Goal: Information Seeking & Learning: Learn about a topic

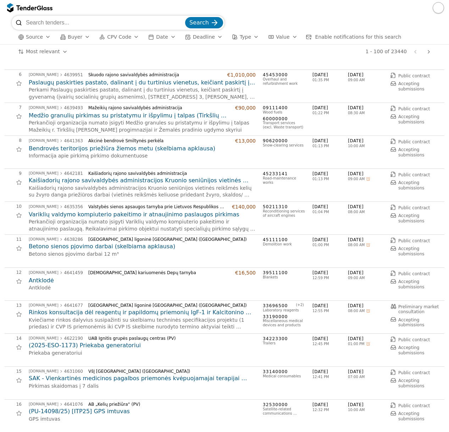
scroll to position [177, 0]
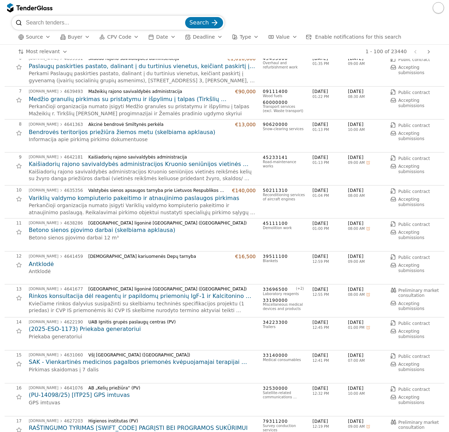
click at [118, 36] on span "CPV Code" at bounding box center [119, 37] width 24 height 6
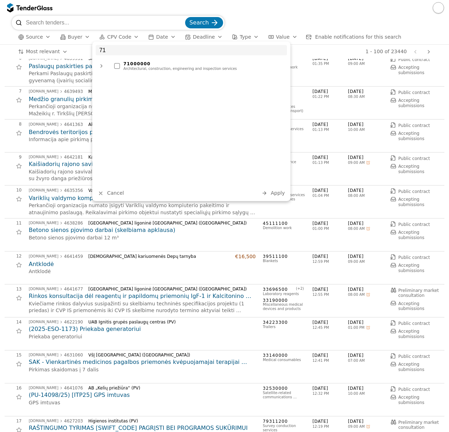
type input "71"
click at [152, 69] on div "Architectural, construction, engineering and inspection services" at bounding box center [203, 69] width 160 height 4
click at [279, 195] on span "Apply" at bounding box center [278, 193] width 14 height 6
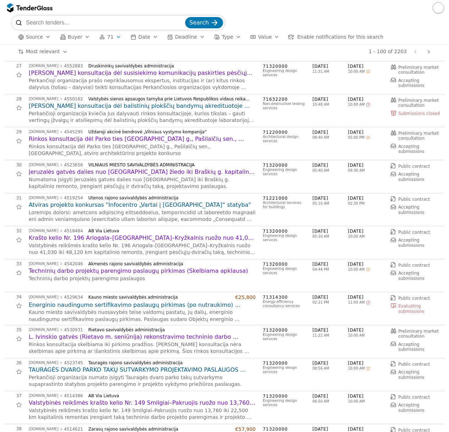
scroll to position [852, 0]
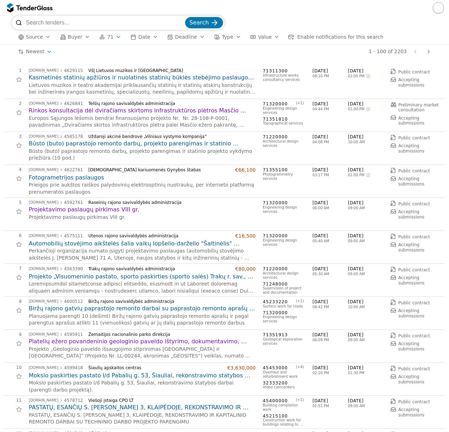
scroll to position [1278, 0]
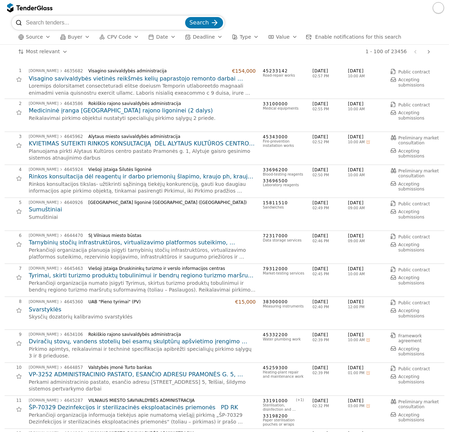
click at [116, 37] on span "CPV Code" at bounding box center [119, 37] width 24 height 6
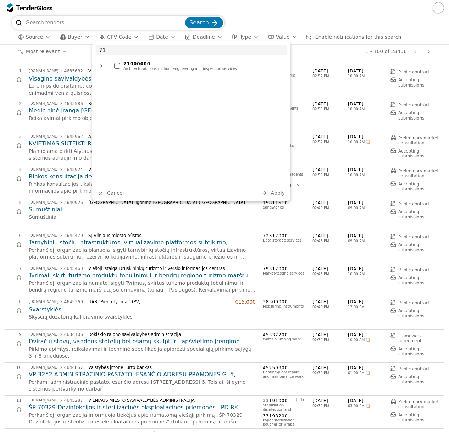
type input "71"
click at [176, 64] on div "71000000" at bounding box center [203, 63] width 160 height 5
click at [276, 197] on button "Apply" at bounding box center [273, 193] width 28 height 9
